Goal: Task Accomplishment & Management: Complete application form

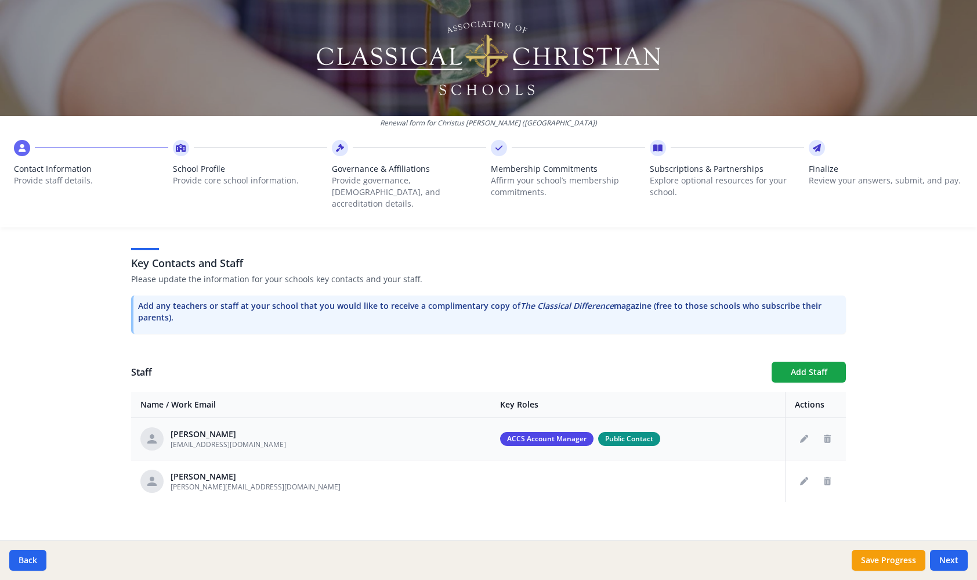
scroll to position [293, 0]
click at [951, 560] on button "Next" at bounding box center [949, 559] width 38 height 21
type input "[PHONE_NUMBER]"
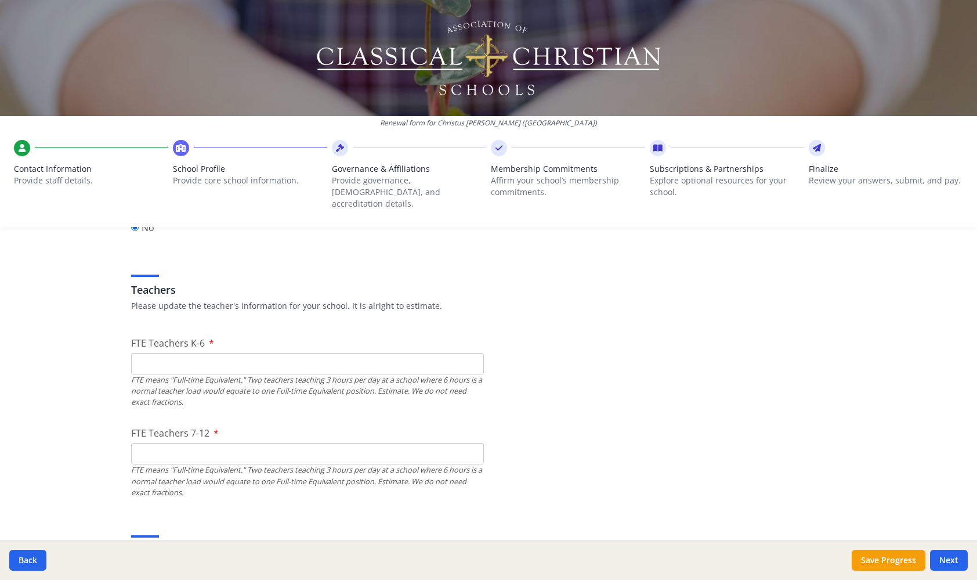
scroll to position [641, 0]
type input "0"
click at [471, 349] on input "0" at bounding box center [307, 359] width 353 height 21
click at [471, 439] on input "1" at bounding box center [307, 449] width 353 height 21
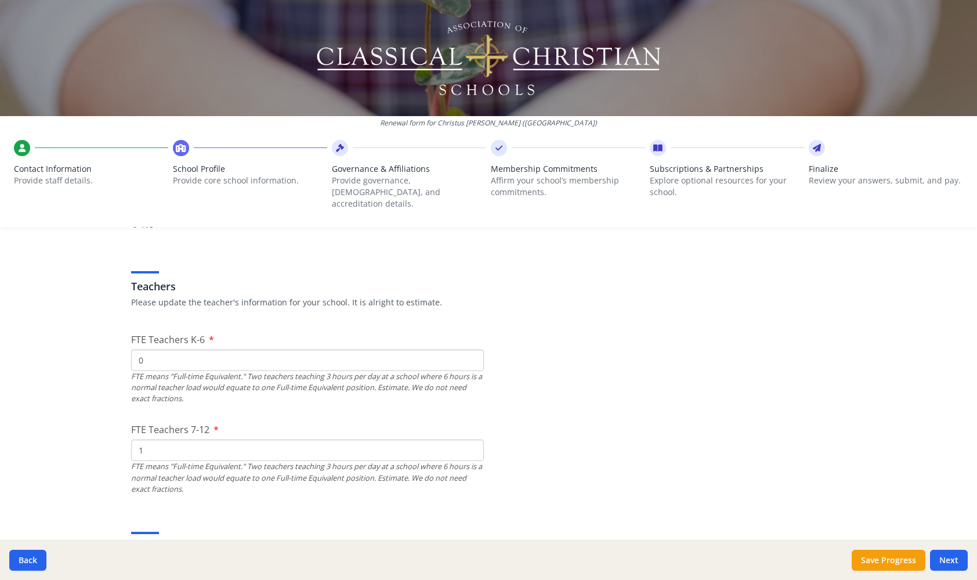
type input "0"
click at [471, 441] on input "0" at bounding box center [307, 449] width 353 height 21
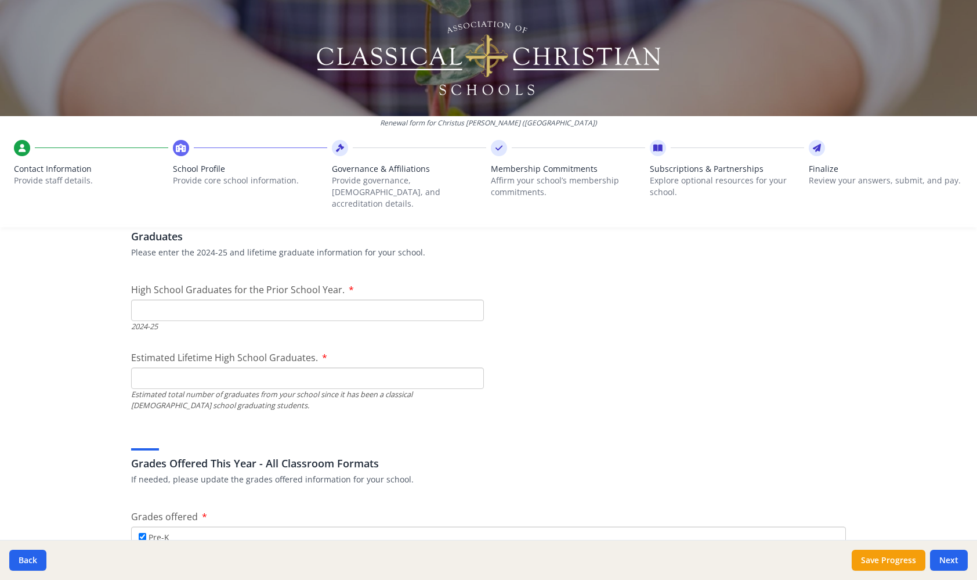
scroll to position [1651, 0]
type input "0"
click at [471, 298] on input "0" at bounding box center [307, 308] width 353 height 21
type input "0"
click at [472, 367] on input "0" at bounding box center [307, 375] width 353 height 21
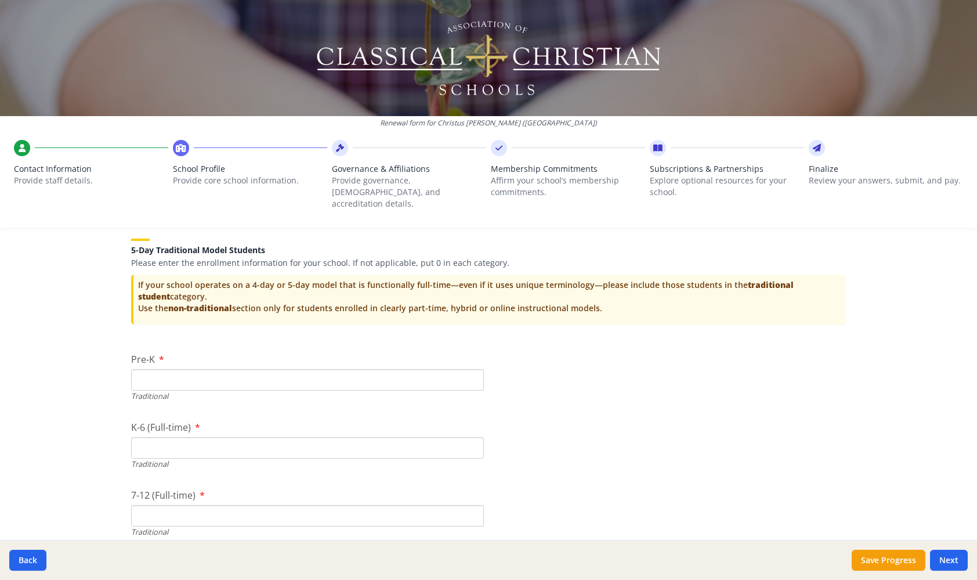
scroll to position [2342, 0]
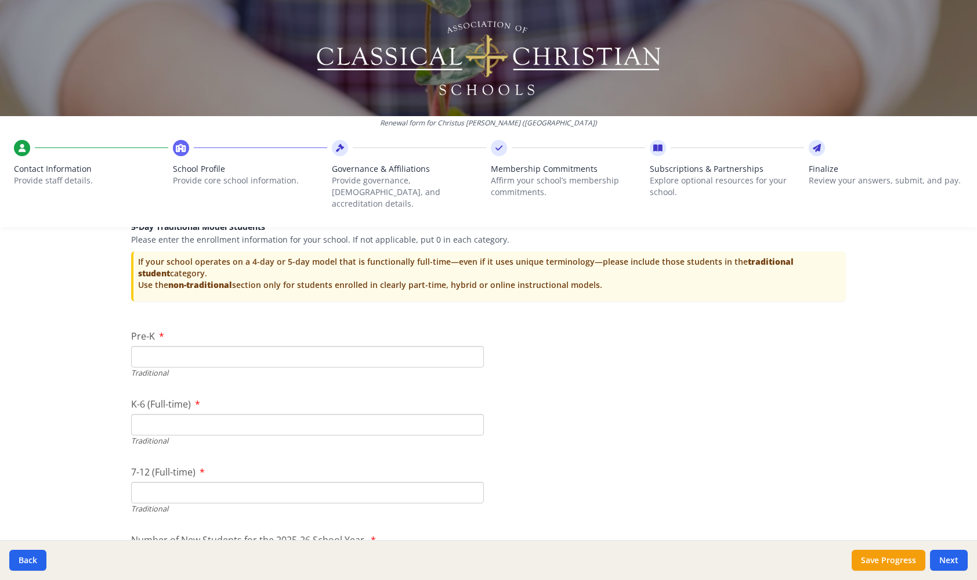
type input "0"
click at [472, 346] on input "0" at bounding box center [307, 356] width 353 height 21
type input "0"
click at [471, 414] on input "0" at bounding box center [307, 424] width 353 height 21
type input "0"
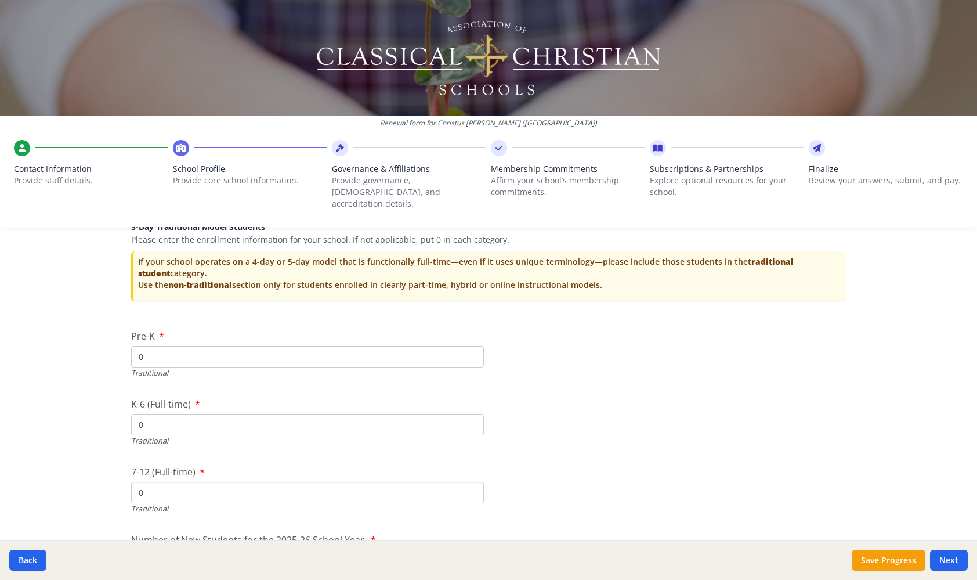
click at [472, 482] on input "0" at bounding box center [307, 492] width 353 height 21
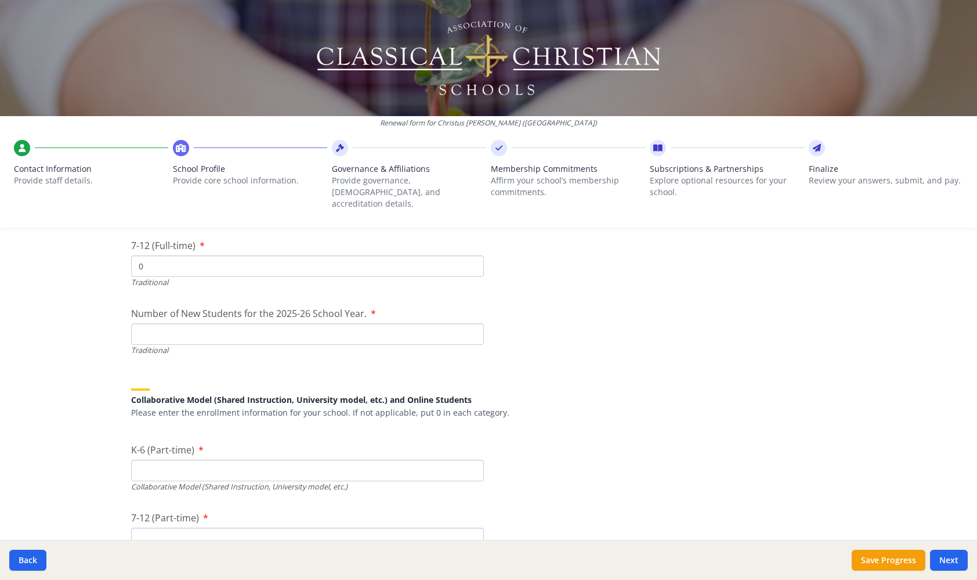
scroll to position [2560, 0]
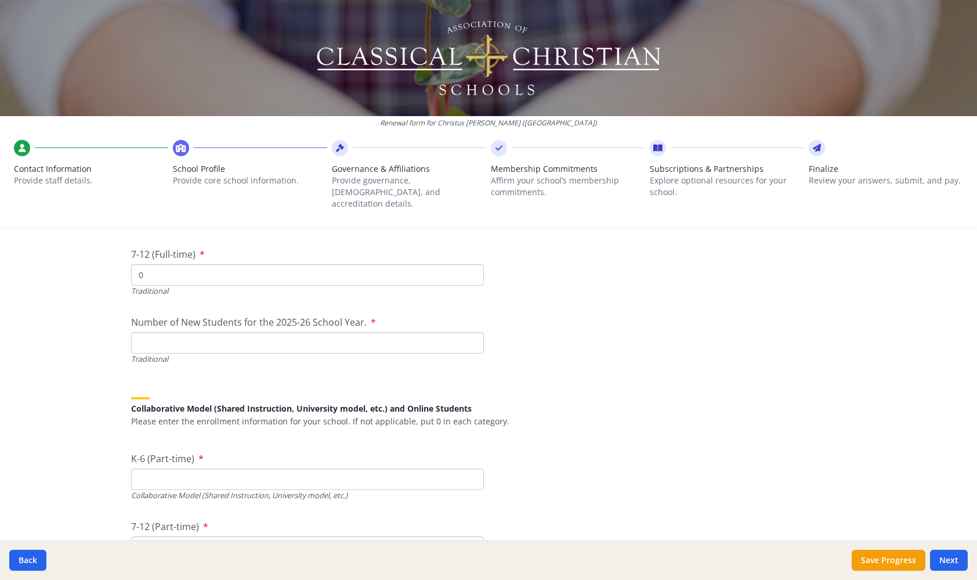
type input "0"
click at [472, 332] on input "0" at bounding box center [307, 342] width 353 height 21
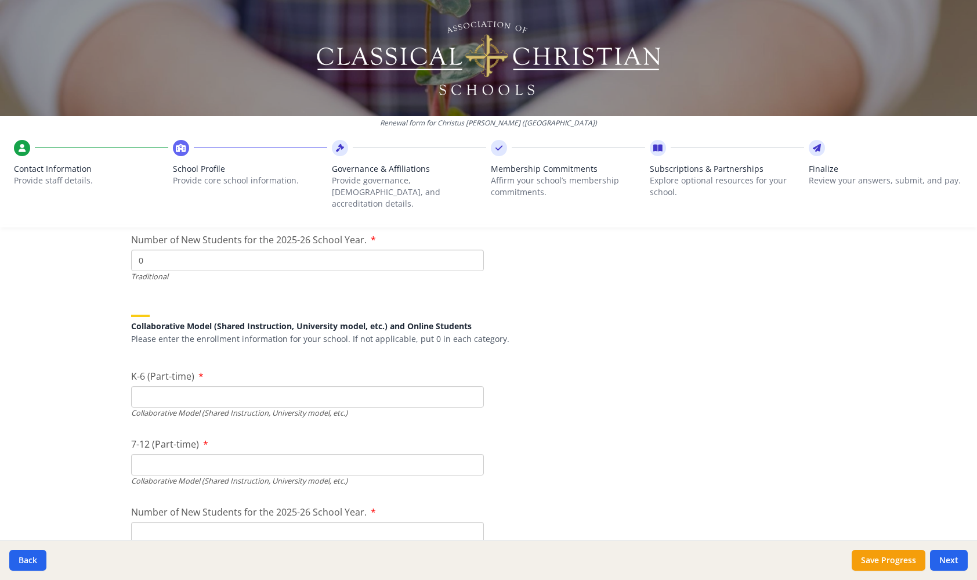
scroll to position [2644, 0]
type input "0"
click at [471, 383] on input "0" at bounding box center [307, 393] width 353 height 21
type input "0"
click at [472, 451] on input "0" at bounding box center [307, 461] width 353 height 21
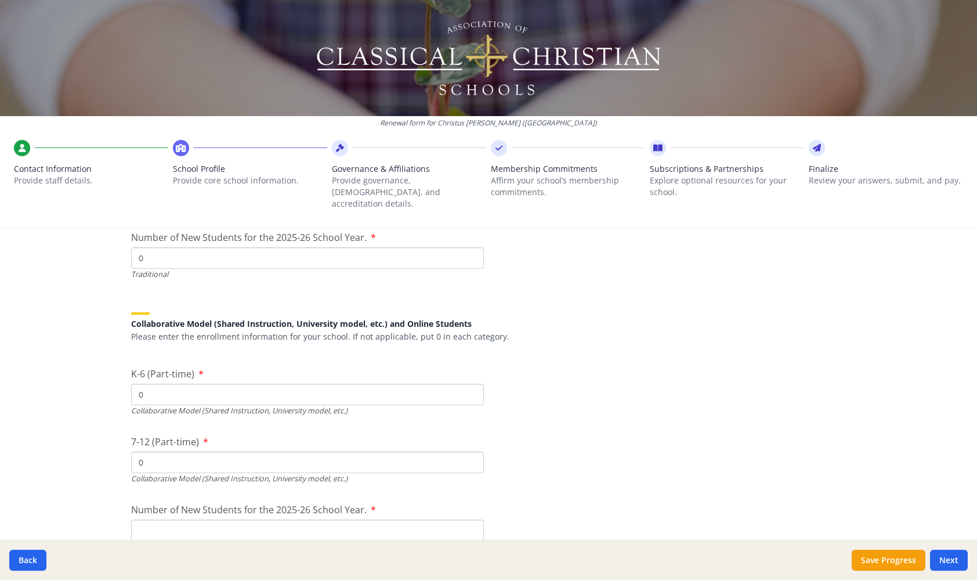
type input "0"
click at [471, 519] on input "0" at bounding box center [307, 529] width 353 height 21
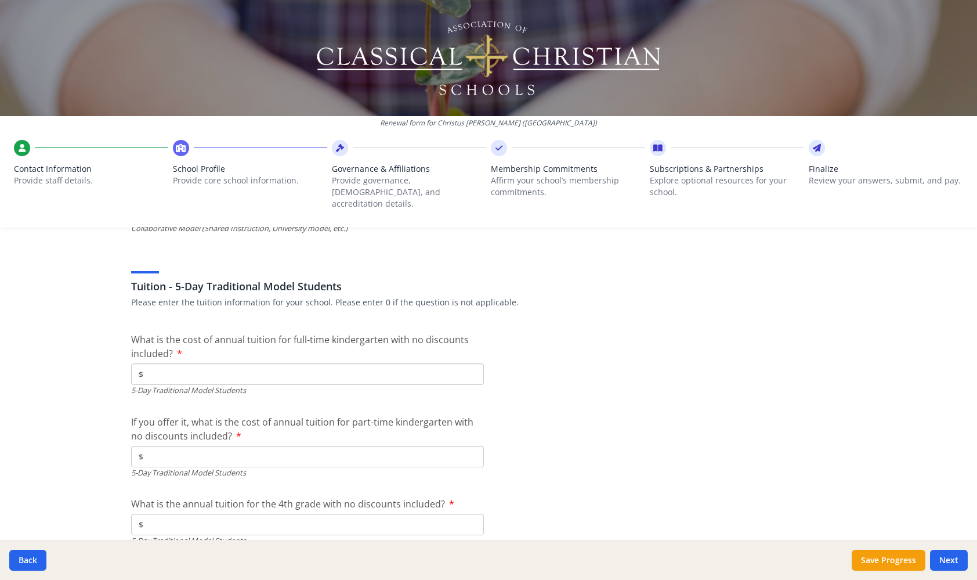
scroll to position [2964, 0]
click at [173, 361] on input "$" at bounding box center [307, 371] width 353 height 21
type input "$0"
click at [173, 444] on input "$" at bounding box center [307, 454] width 353 height 21
type input "$0"
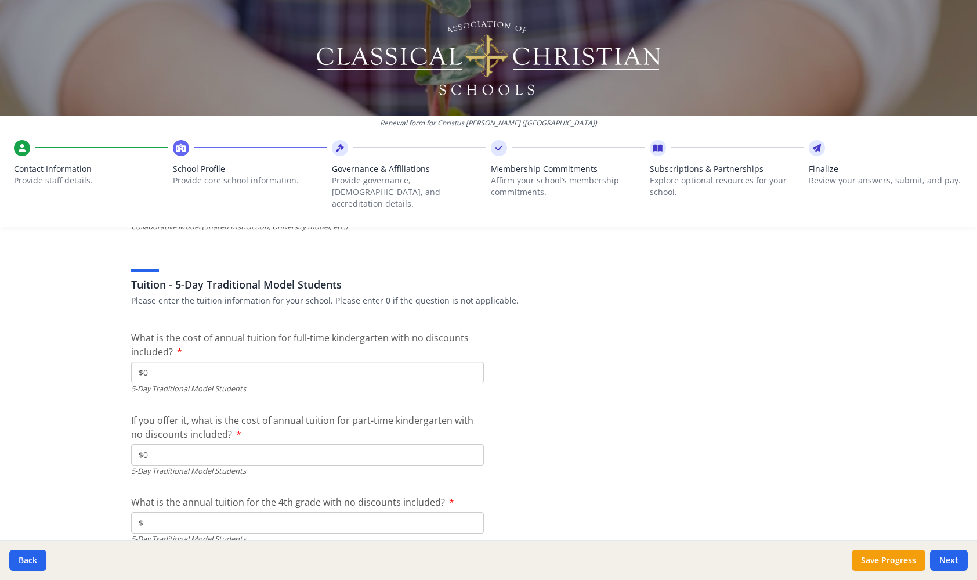
click at [186, 512] on input "$" at bounding box center [307, 522] width 353 height 21
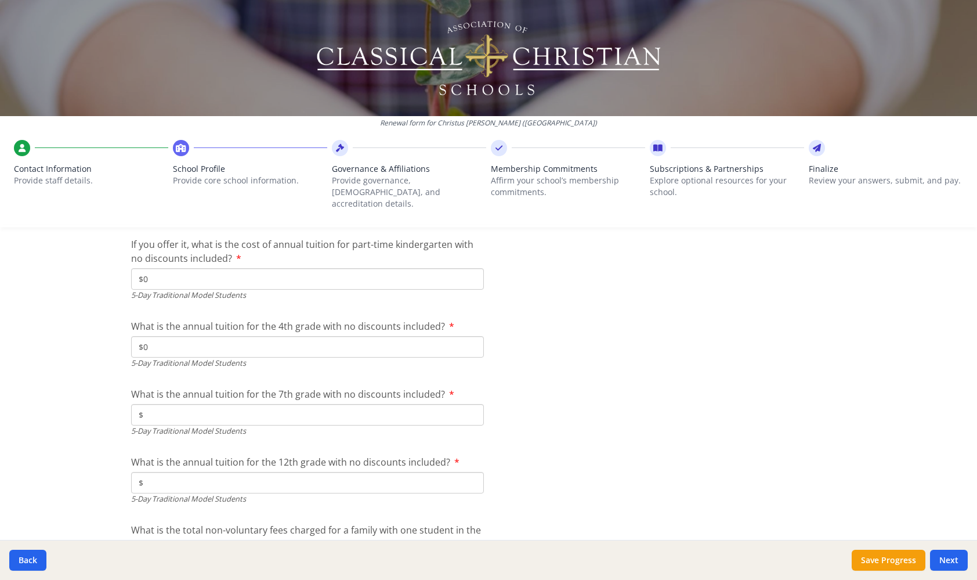
scroll to position [3147, 0]
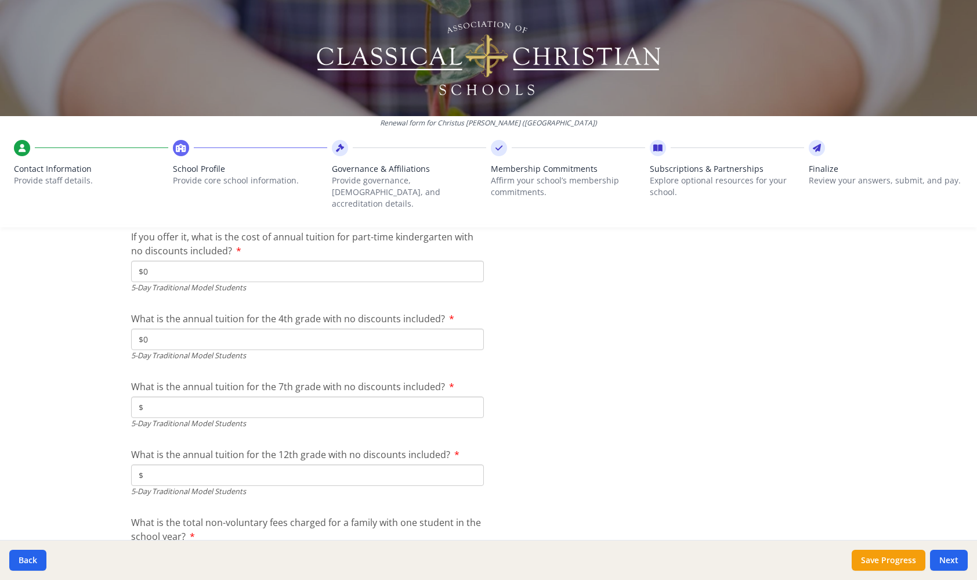
type input "$0"
click at [372, 396] on input "$" at bounding box center [307, 406] width 353 height 21
type input "$0"
click at [326, 464] on input "$" at bounding box center [307, 474] width 353 height 21
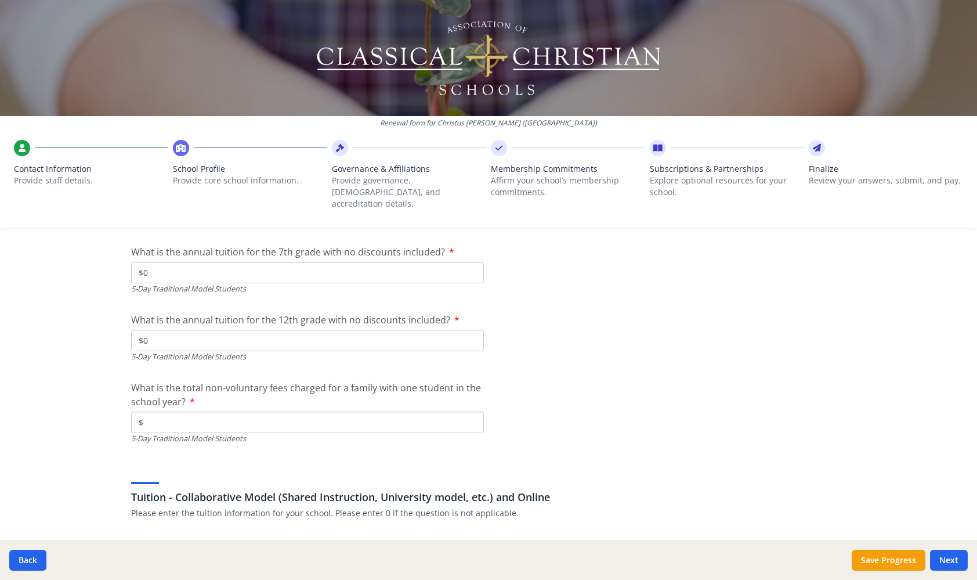
scroll to position [3287, 0]
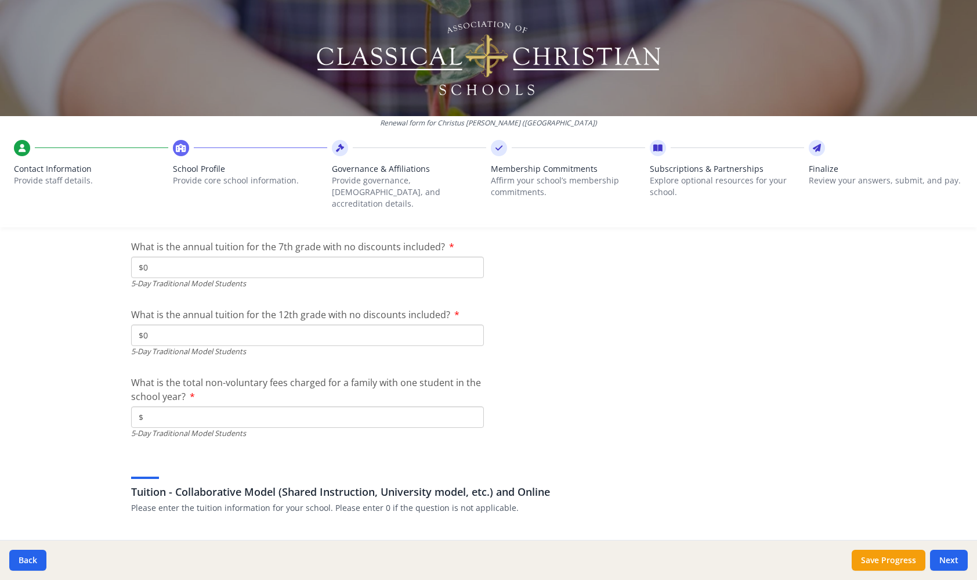
type input "$0"
click at [225, 406] on input "$" at bounding box center [307, 416] width 353 height 21
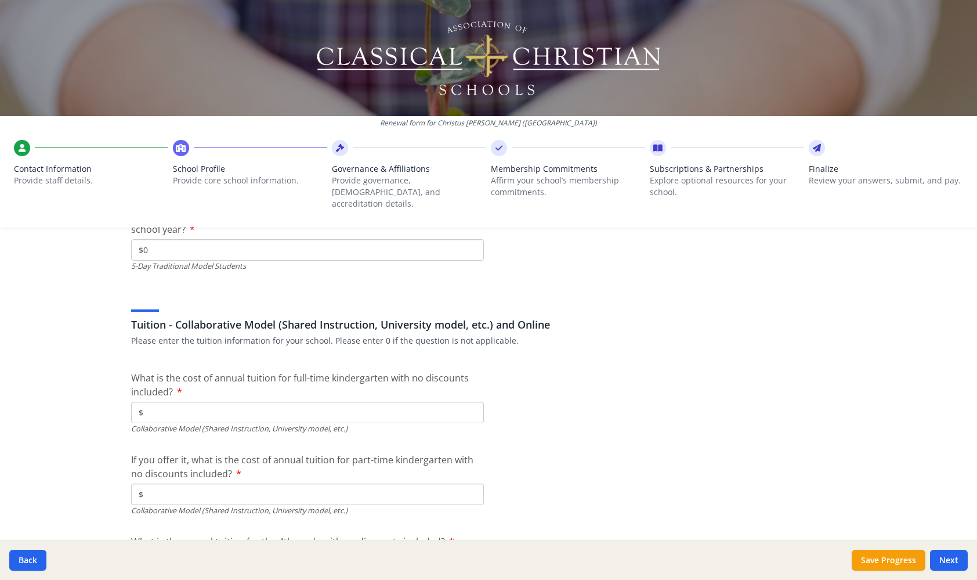
scroll to position [3459, 0]
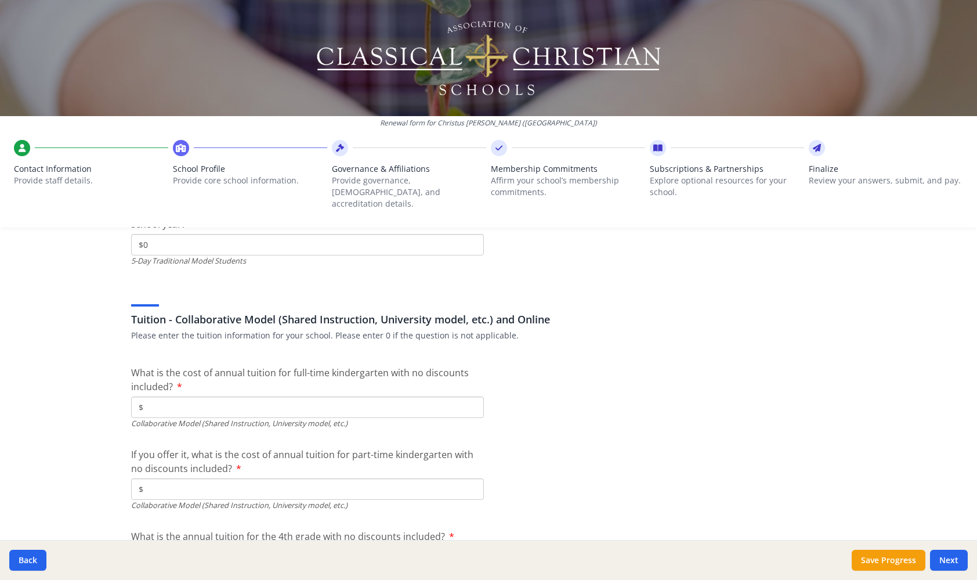
type input "$0"
click at [190, 396] on input "$" at bounding box center [307, 406] width 353 height 21
type input "$0"
click at [186, 478] on input "$" at bounding box center [307, 488] width 353 height 21
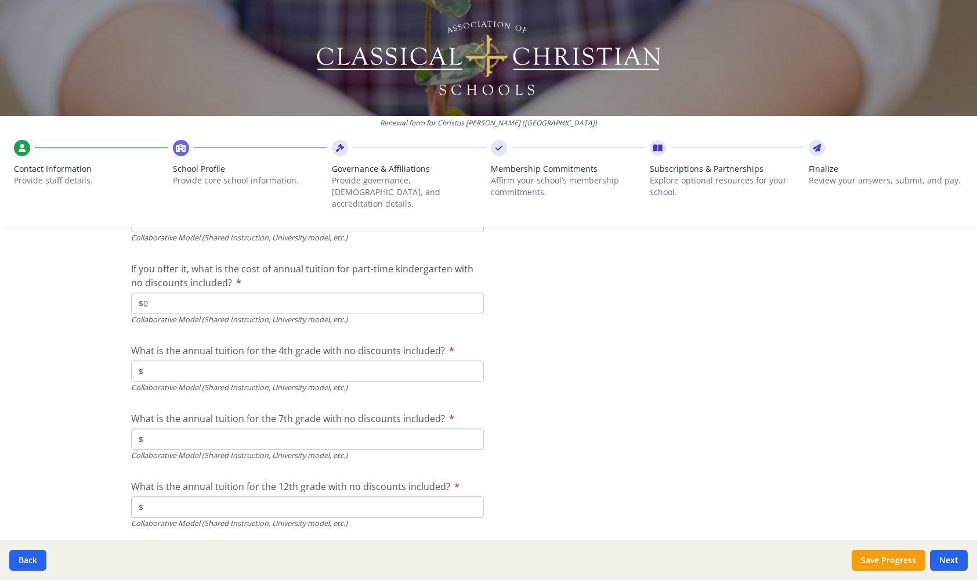
scroll to position [3659, 0]
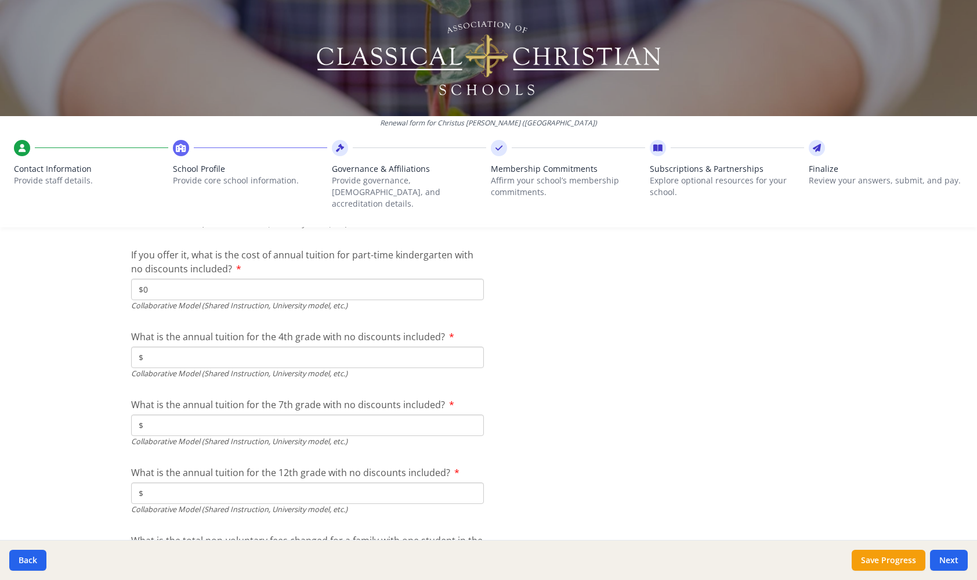
type input "$0"
click at [170, 346] on input "$" at bounding box center [307, 356] width 353 height 21
type input "$0"
click at [176, 414] on input "$" at bounding box center [307, 424] width 353 height 21
type input "$0"
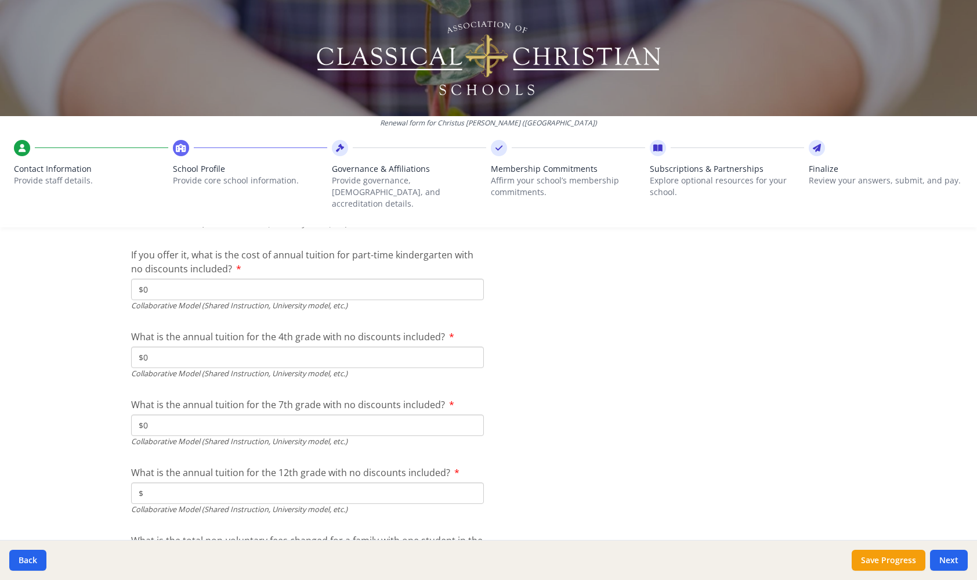
click at [185, 482] on input "$" at bounding box center [307, 492] width 353 height 21
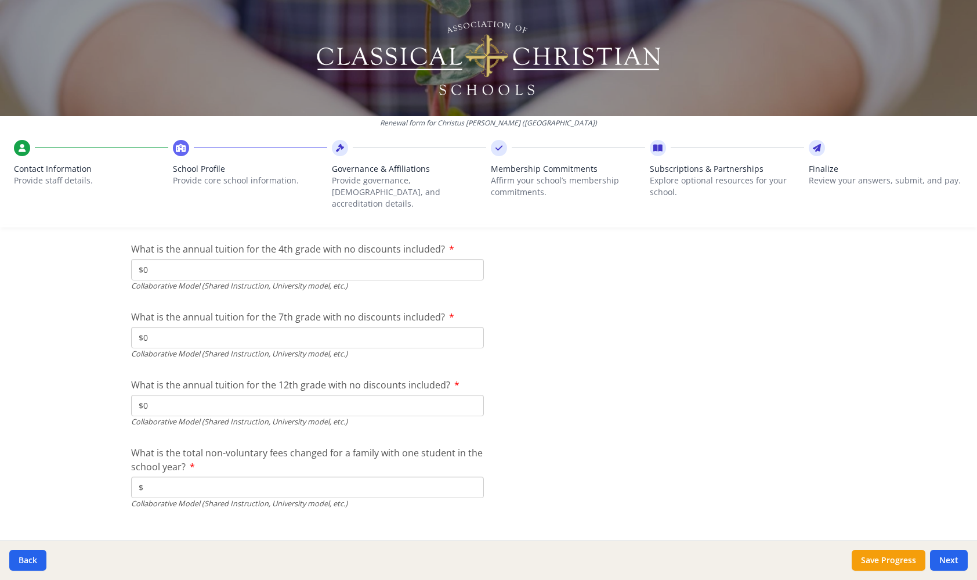
scroll to position [3745, 0]
type input "$0"
click at [162, 478] on input "$" at bounding box center [307, 488] width 353 height 21
type input "$0"
click at [954, 557] on button "Next" at bounding box center [949, 559] width 38 height 21
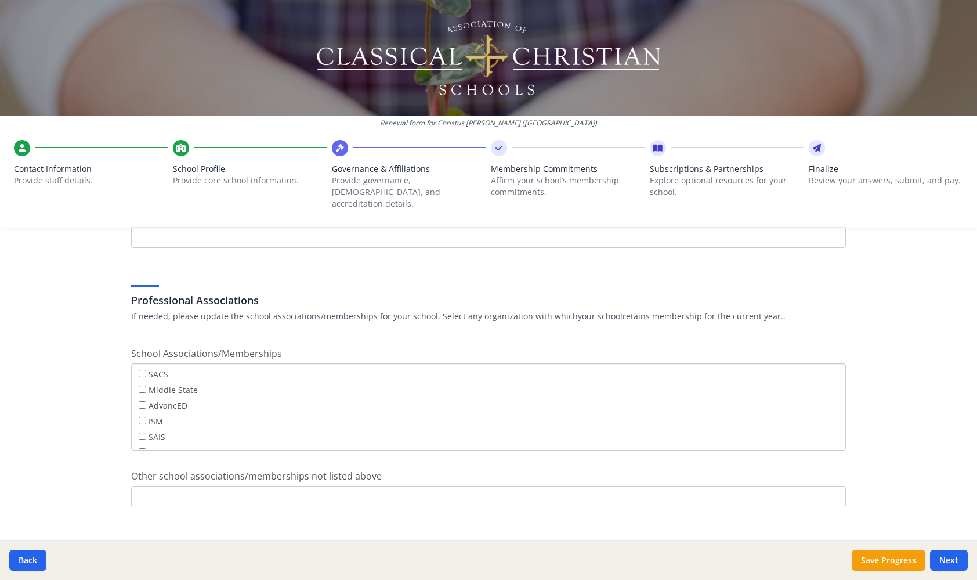
scroll to position [81, 0]
click at [951, 558] on button "Next" at bounding box center [949, 559] width 38 height 21
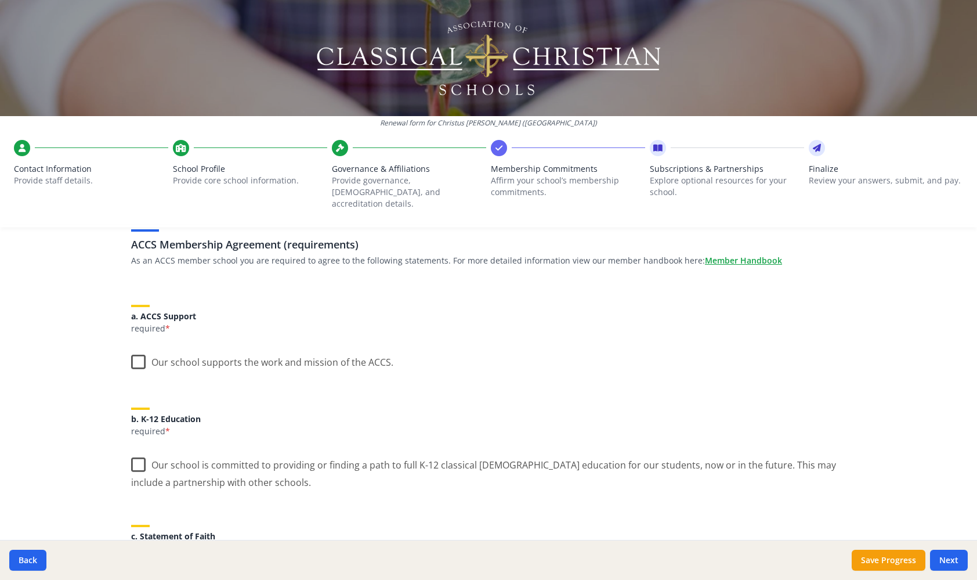
scroll to position [84, 0]
click at [137, 345] on label "Our school supports the work and mission of the ACCS." at bounding box center [262, 357] width 262 height 25
click at [0, 0] on input "Our school supports the work and mission of the ACCS." at bounding box center [0, 0] width 0 height 0
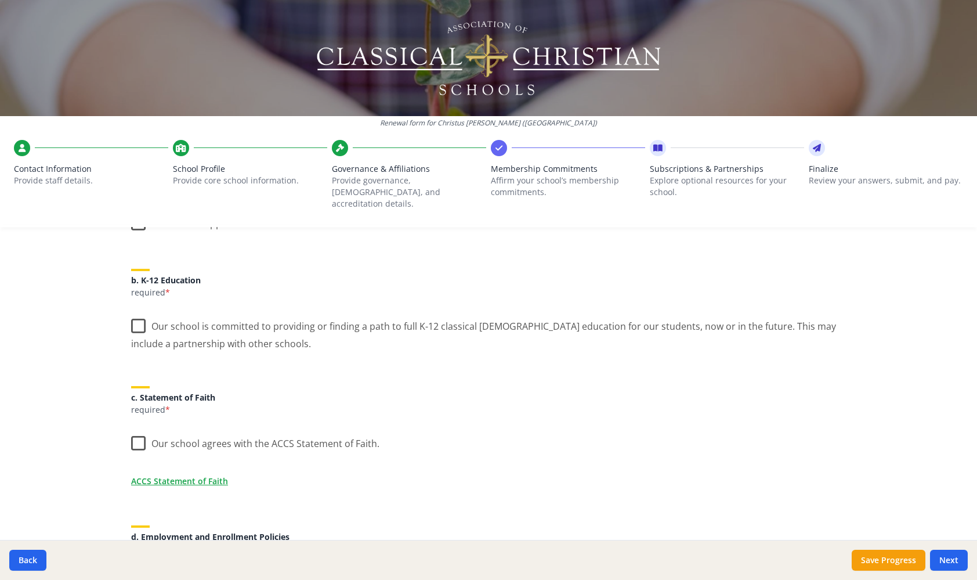
scroll to position [224, 0]
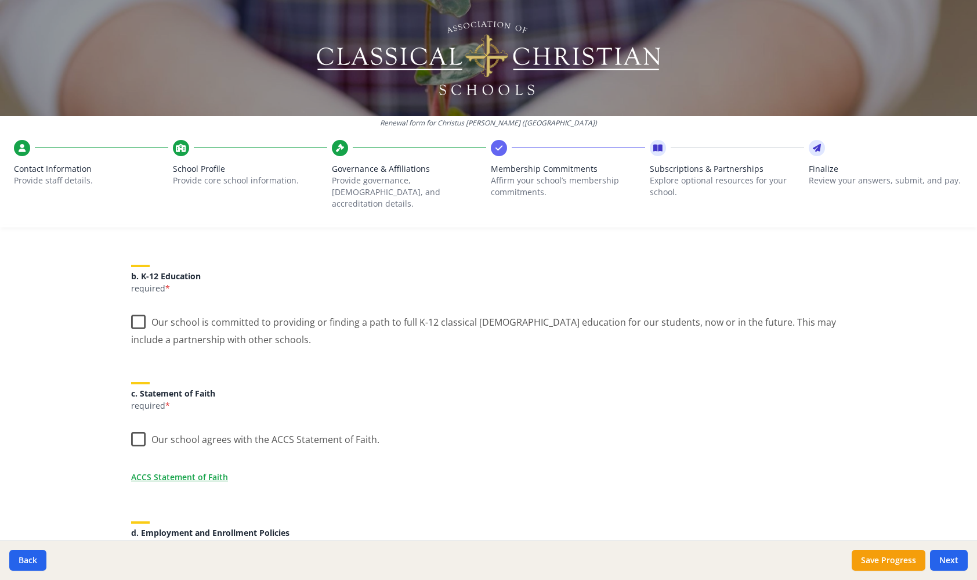
click at [141, 311] on label "Our school is committed to providing or finding a path to full K-12 classical […" at bounding box center [488, 326] width 715 height 39
click at [0, 0] on input "Our school is committed to providing or finding a path to full K-12 classical […" at bounding box center [0, 0] width 0 height 0
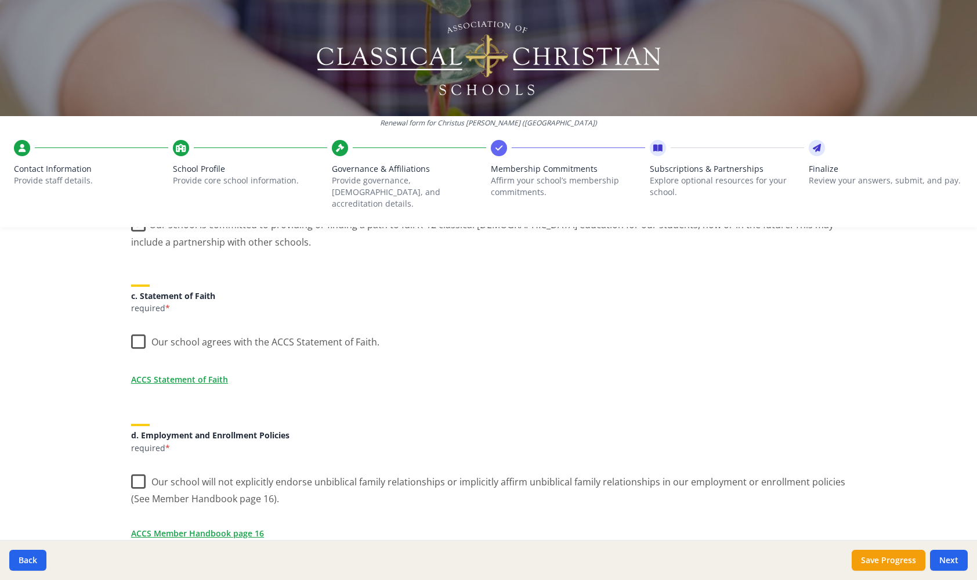
scroll to position [330, 0]
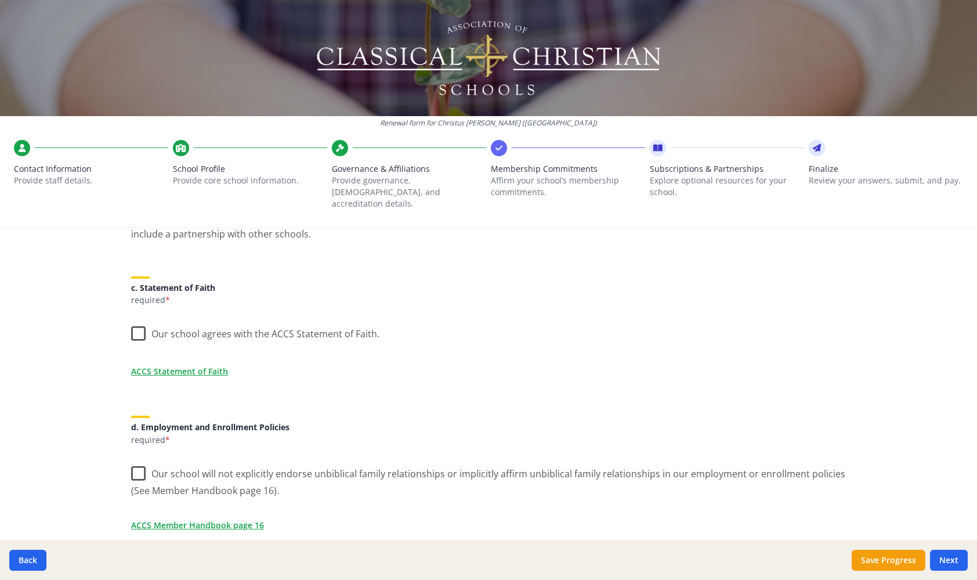
click at [135, 320] on label "Our school agrees with the ACCS Statement of Faith." at bounding box center [255, 331] width 248 height 25
click at [0, 0] on input "Our school agrees with the ACCS Statement of Faith." at bounding box center [0, 0] width 0 height 0
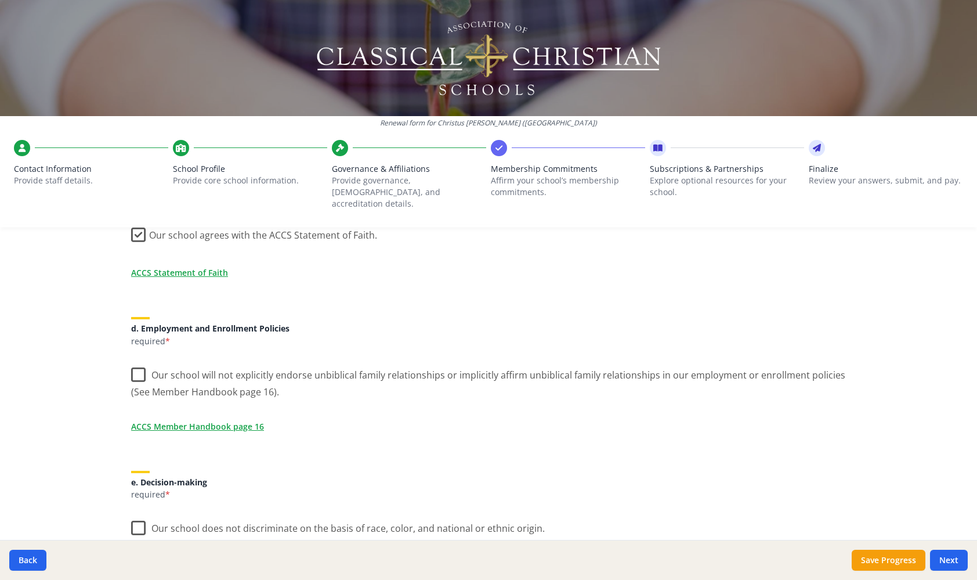
scroll to position [429, 0]
click at [140, 359] on label "Our school will not explicitly endorse unbiblical family relationships or impli…" at bounding box center [488, 378] width 715 height 39
click at [0, 0] on input "Our school will not explicitly endorse unbiblical family relationships or impli…" at bounding box center [0, 0] width 0 height 0
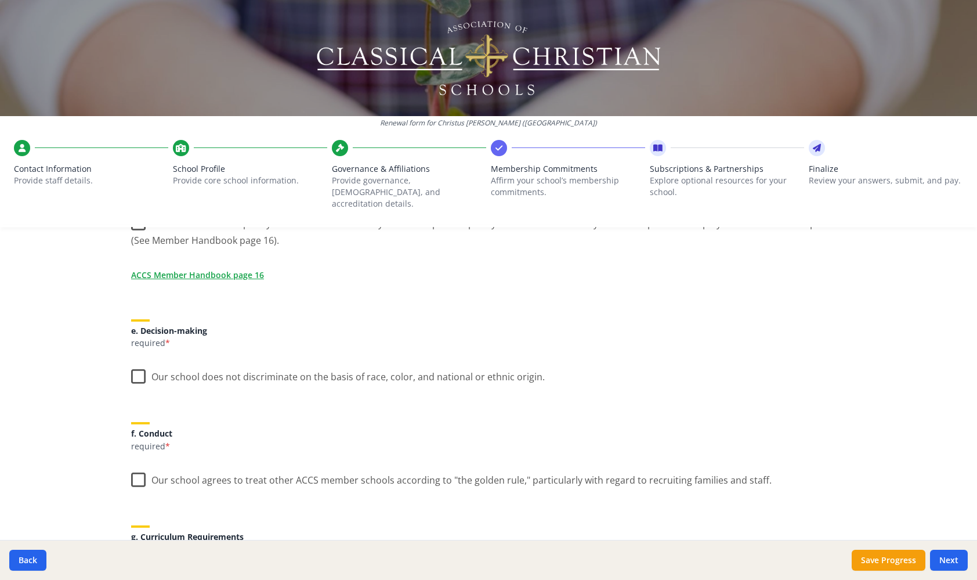
scroll to position [581, 0]
click at [139, 360] on label "Our school does not discriminate on the basis of race, color, and national or e…" at bounding box center [338, 372] width 414 height 25
click at [0, 0] on input "Our school does not discriminate on the basis of race, color, and national or e…" at bounding box center [0, 0] width 0 height 0
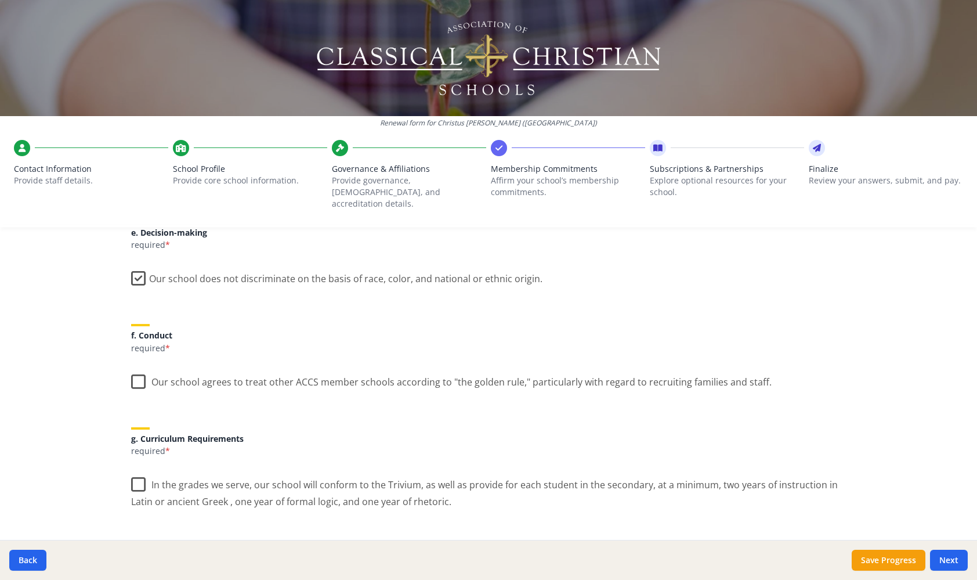
scroll to position [692, 0]
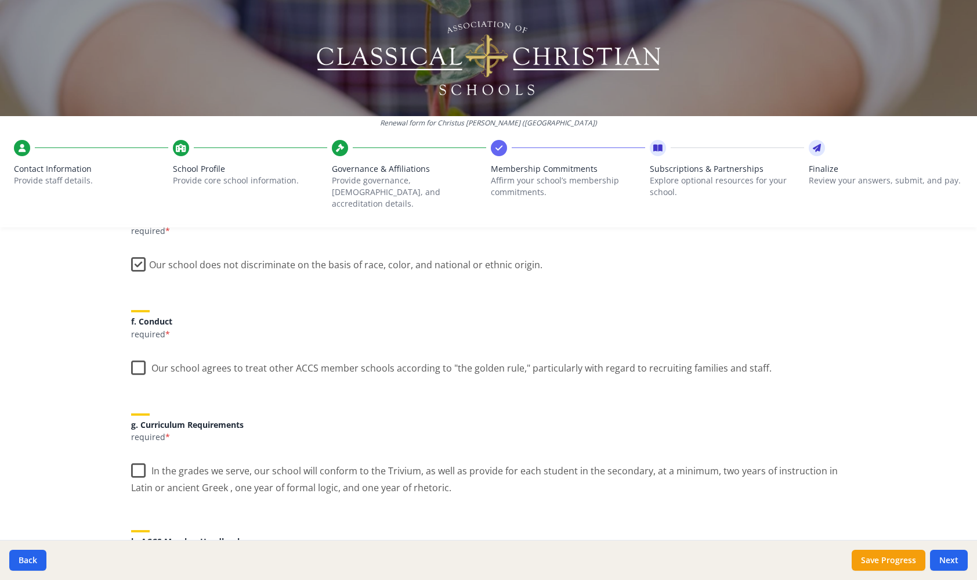
click at [139, 353] on label "Our school agrees to treat other ACCS member schools according to "the golden r…" at bounding box center [451, 365] width 640 height 25
click at [0, 0] on input "Our school agrees to treat other ACCS member schools according to "the golden r…" at bounding box center [0, 0] width 0 height 0
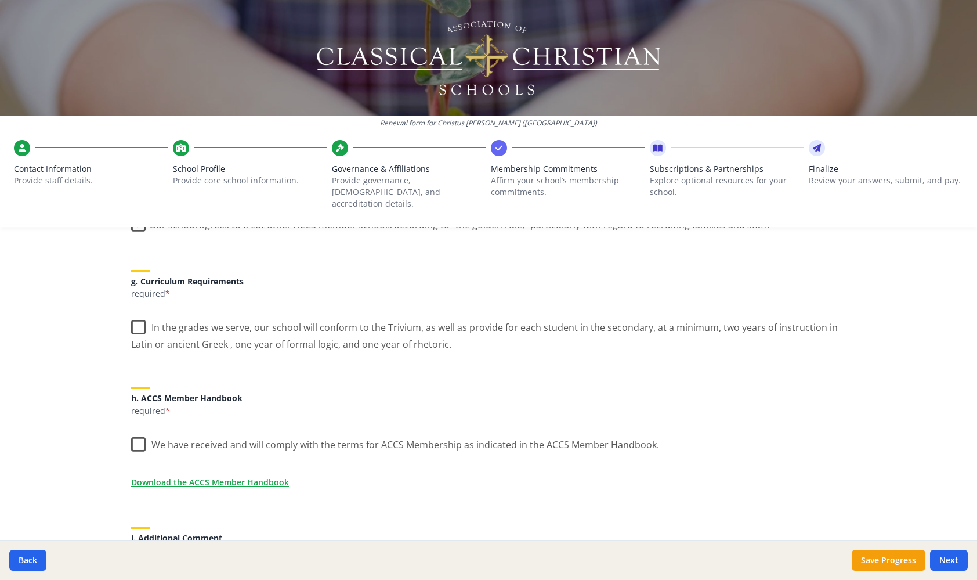
scroll to position [848, 0]
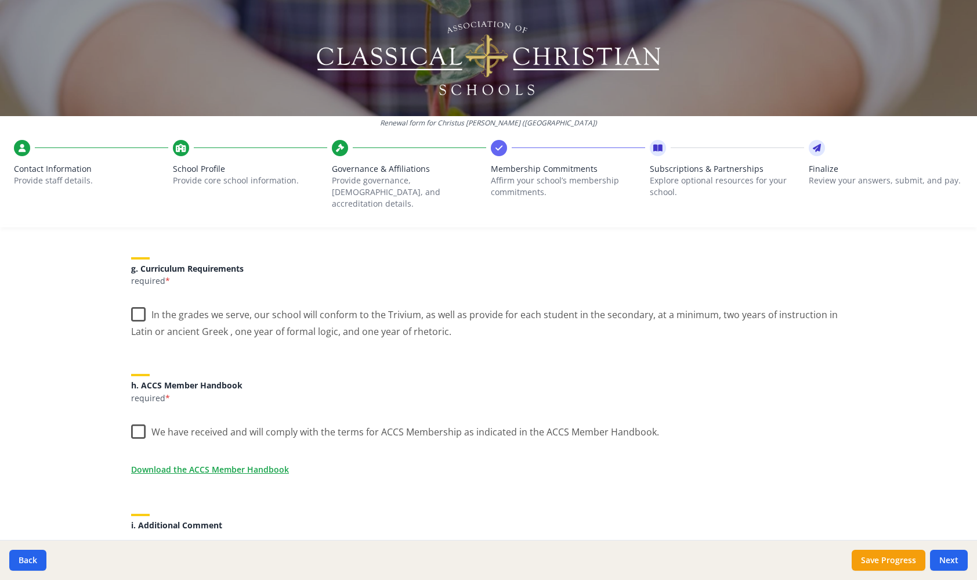
click at [137, 299] on label "In the grades we serve, our school will conform to the Trivium, as well as prov…" at bounding box center [488, 318] width 715 height 39
click at [0, 0] on input "In the grades we serve, our school will conform to the Trivium, as well as prov…" at bounding box center [0, 0] width 0 height 0
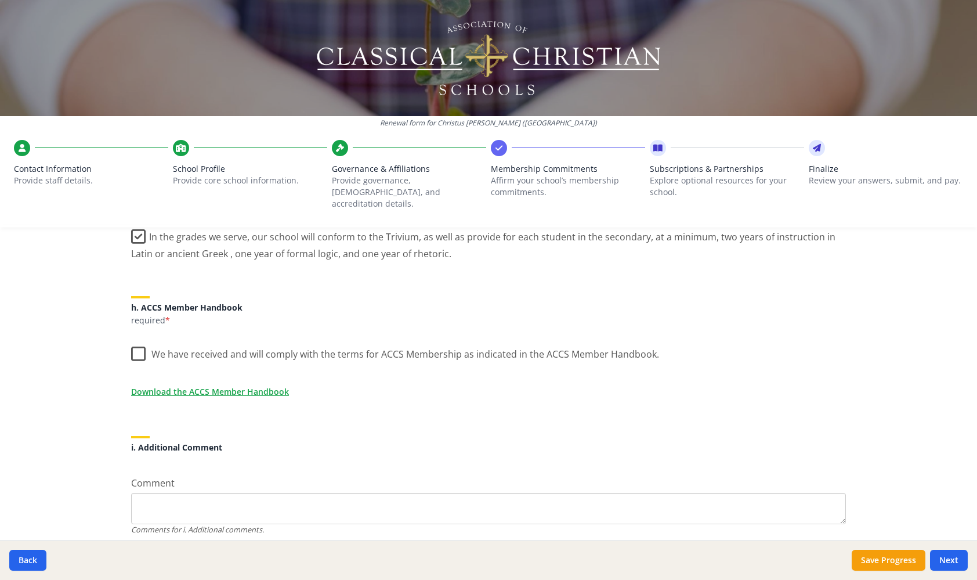
scroll to position [933, 0]
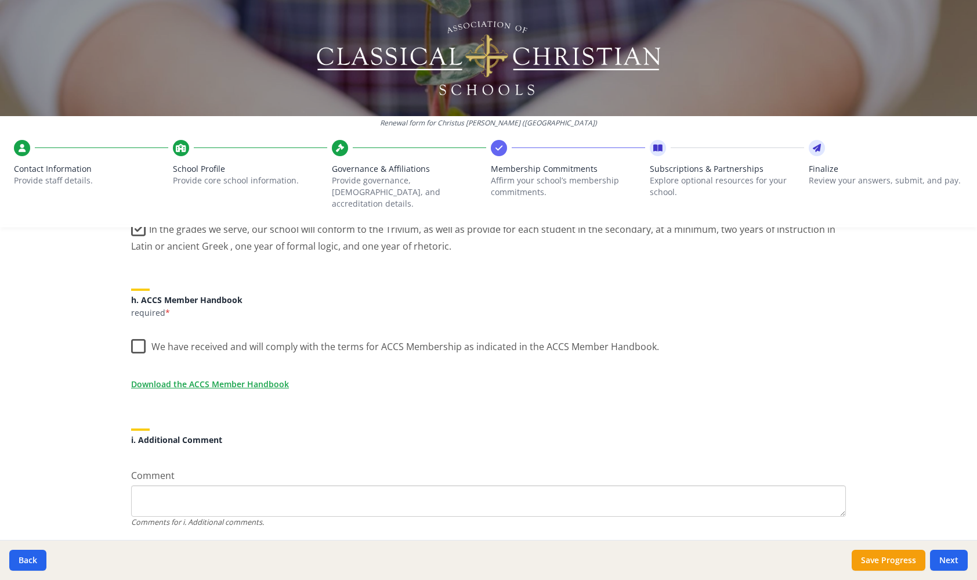
click at [139, 332] on label "We have received and will comply with the terms for ACCS Membership as indicate…" at bounding box center [395, 343] width 528 height 25
click at [0, 0] on input "We have received and will comply with the terms for ACCS Membership as indicate…" at bounding box center [0, 0] width 0 height 0
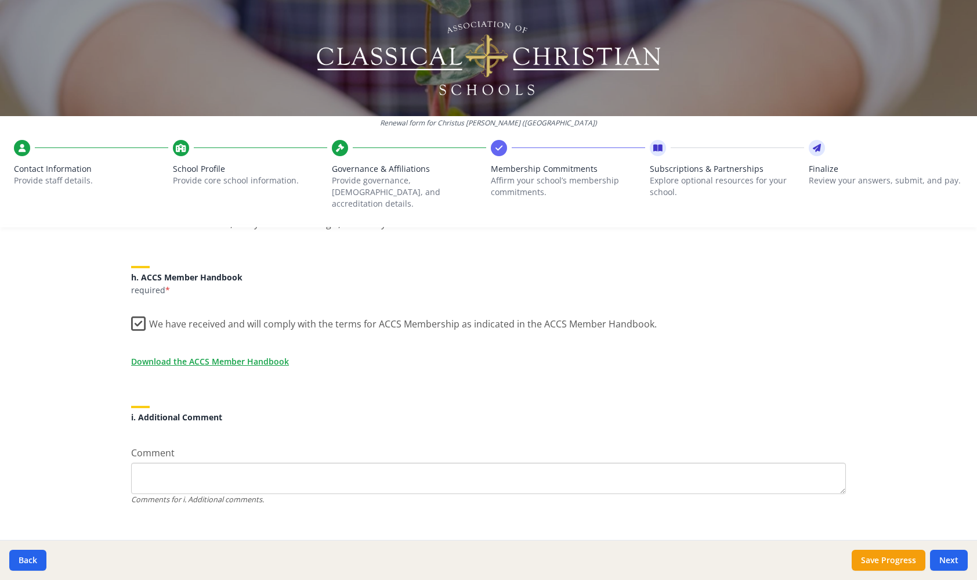
scroll to position [955, 0]
click at [957, 560] on button "Next" at bounding box center [949, 559] width 38 height 21
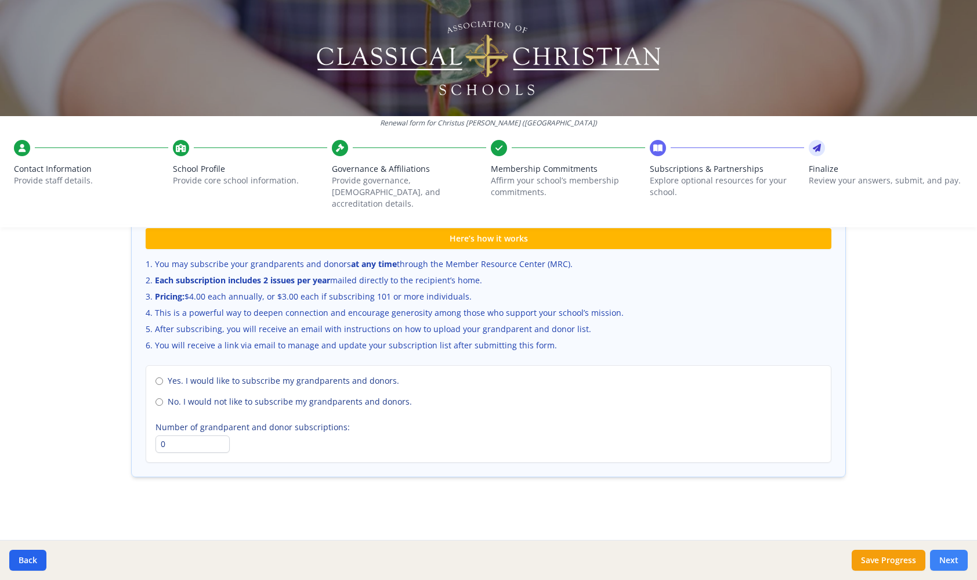
scroll to position [745, 0]
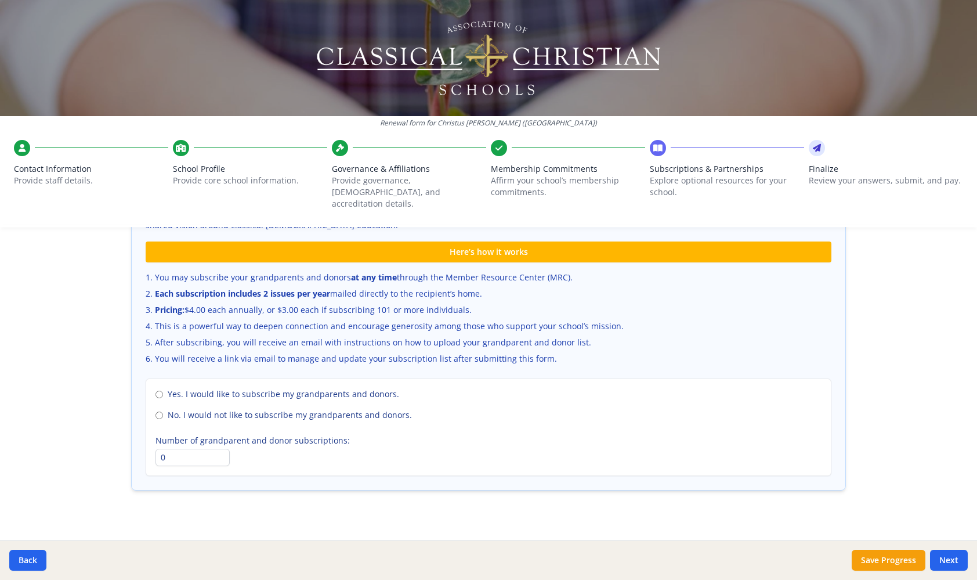
click at [157, 411] on input "No. I would not like to subscribe my grandparents and donors." at bounding box center [159, 415] width 8 height 8
radio input "true"
click at [952, 558] on button "Next" at bounding box center [949, 559] width 38 height 21
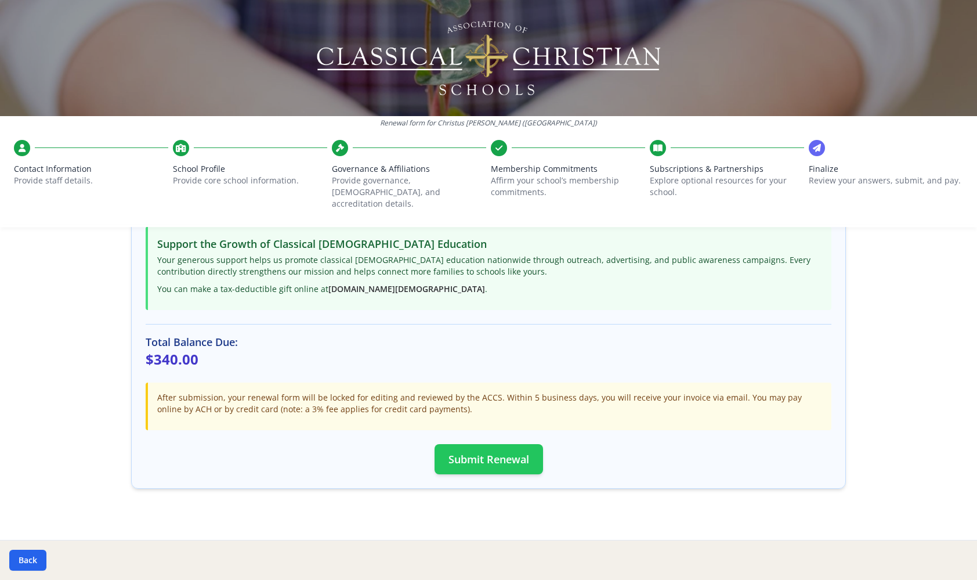
click at [482, 449] on button "Submit Renewal" at bounding box center [489, 459] width 108 height 30
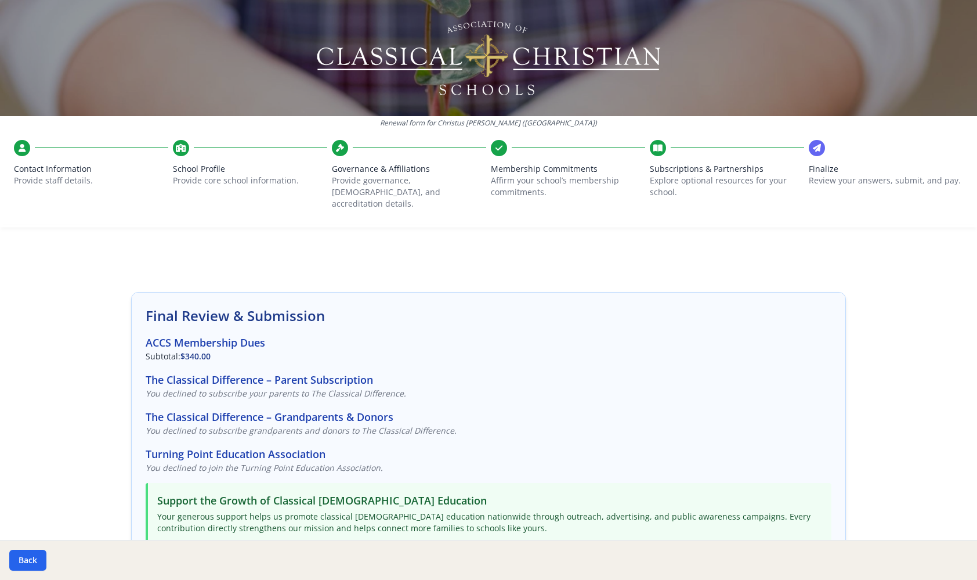
scroll to position [0, 0]
